Goal: Information Seeking & Learning: Learn about a topic

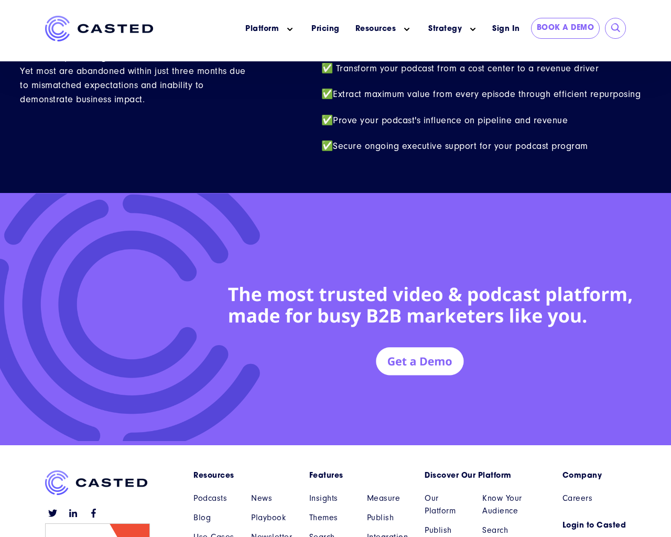
scroll to position [4581, 0]
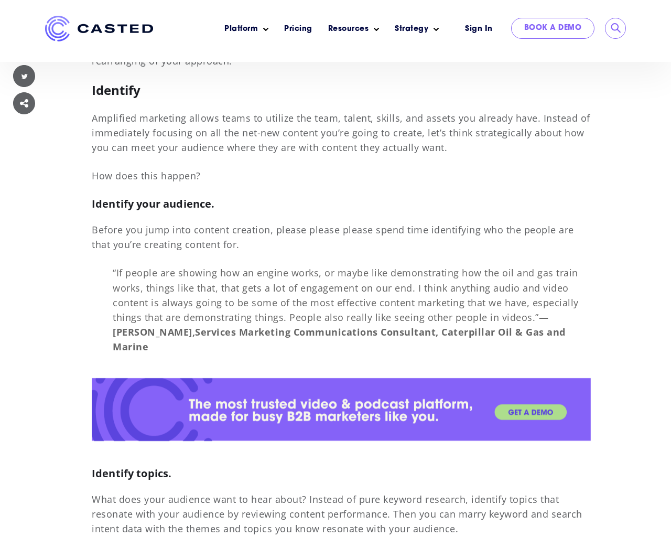
scroll to position [7859, 0]
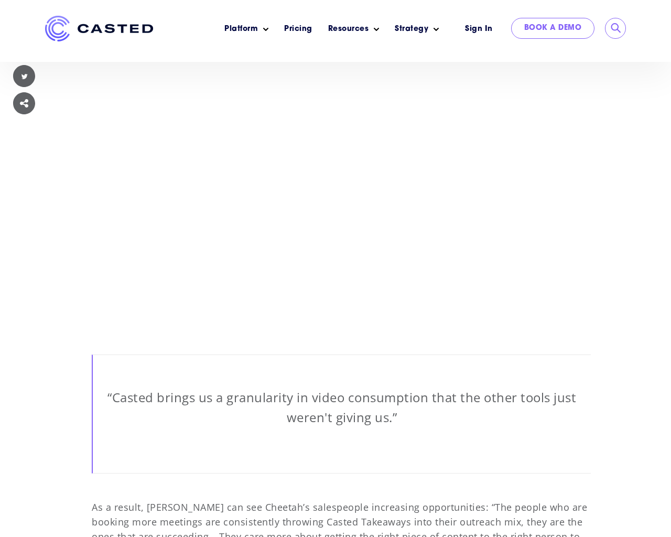
scroll to position [7859, 0]
